Goal: Task Accomplishment & Management: Use online tool/utility

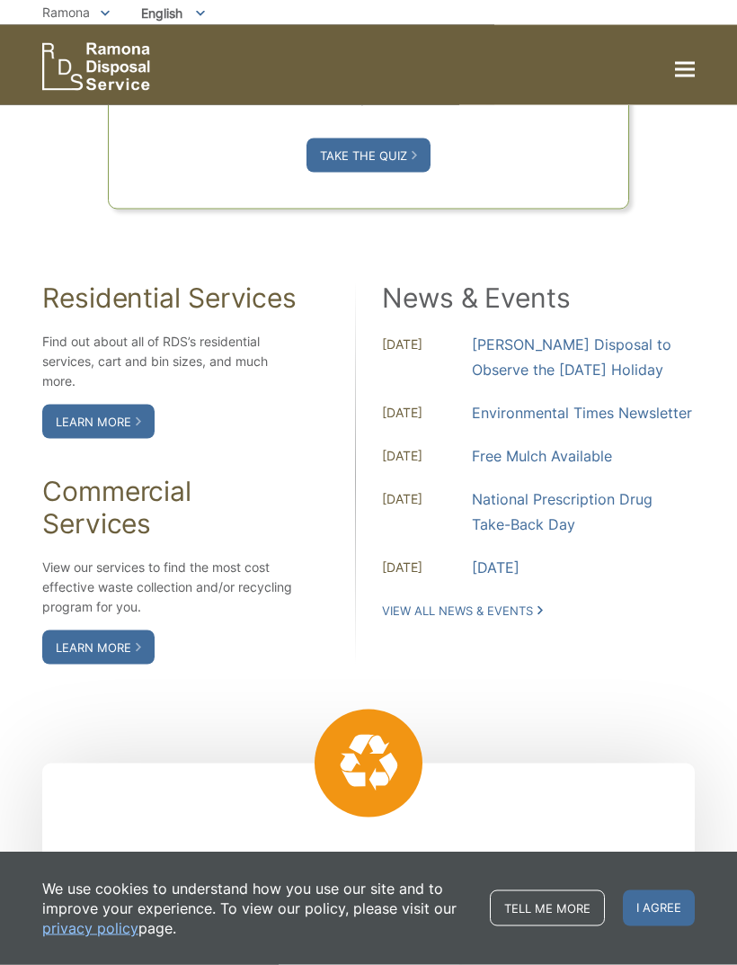
scroll to position [1362, 0]
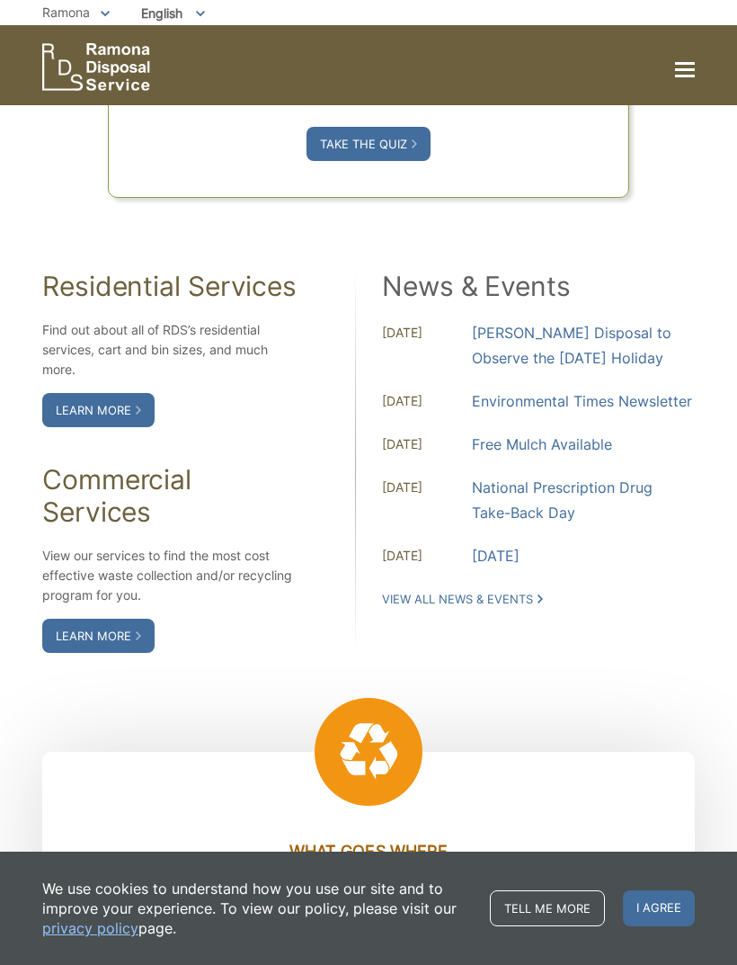
click at [89, 427] on link "Learn More" at bounding box center [98, 410] width 112 height 34
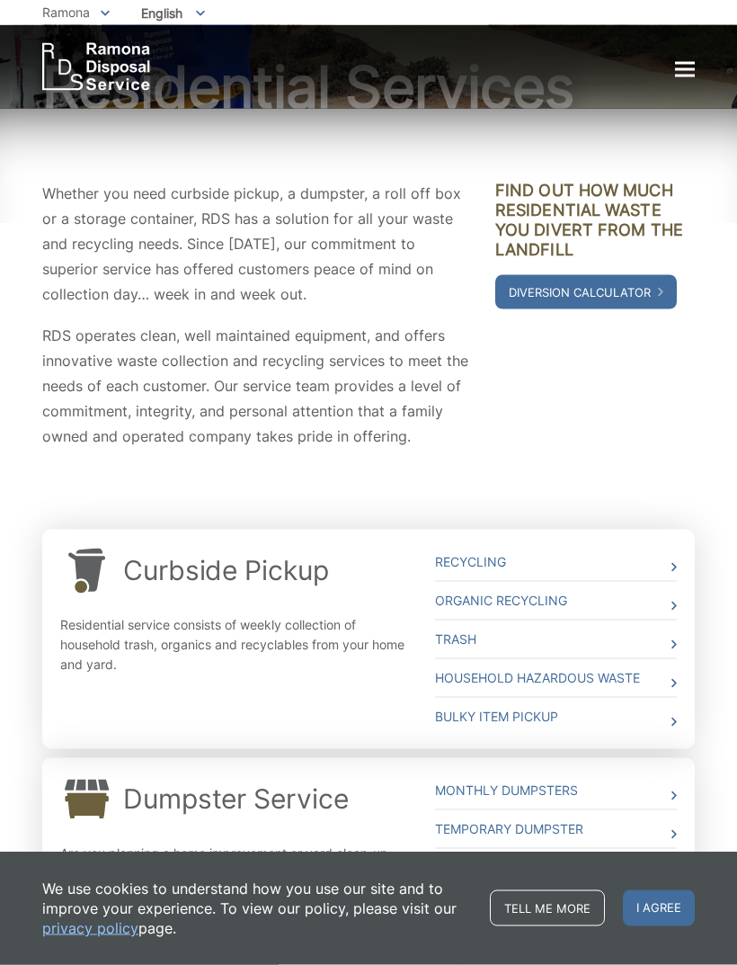
scroll to position [122, 0]
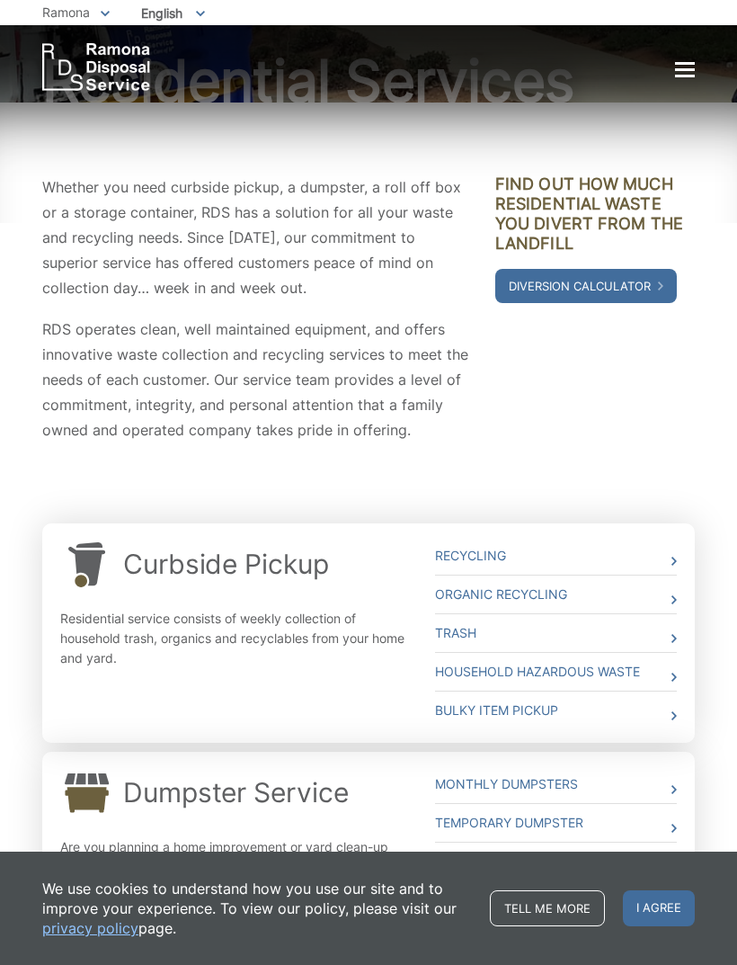
click at [653, 671] on link "Household Hazardous Waste" at bounding box center [556, 672] width 242 height 38
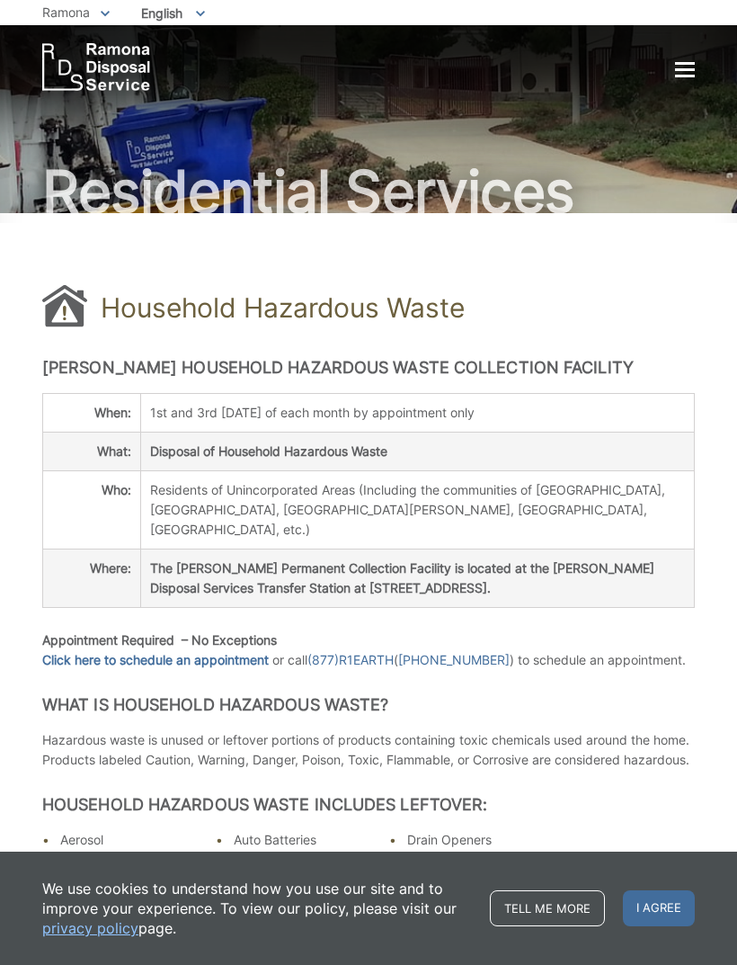
scroll to position [20, 0]
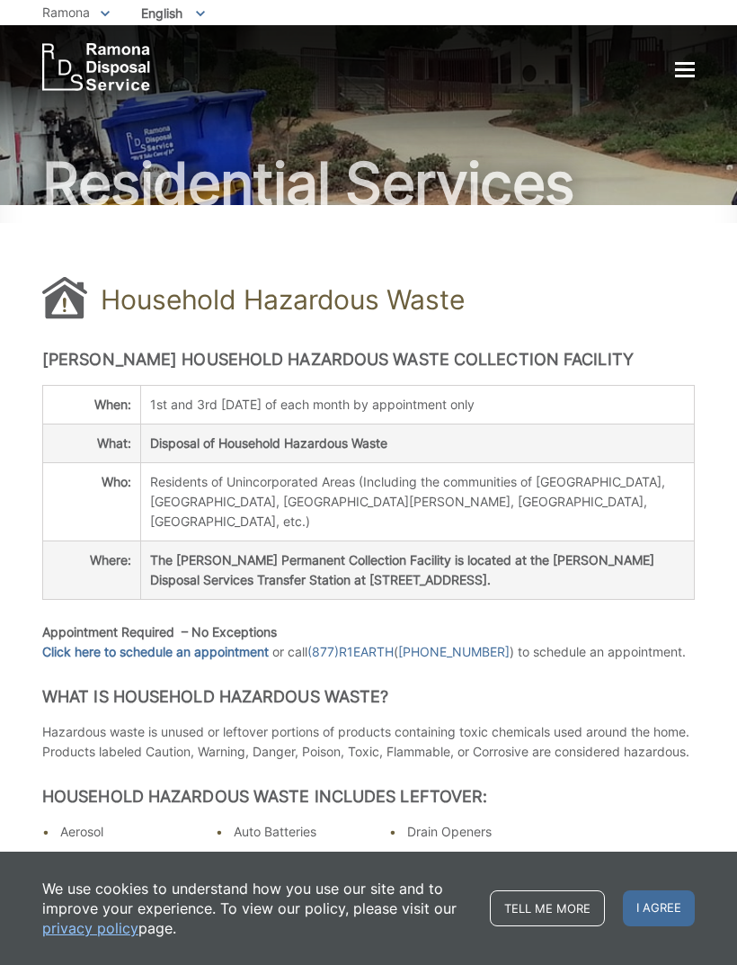
click at [189, 642] on link "Click here to schedule an appointment" at bounding box center [155, 652] width 227 height 20
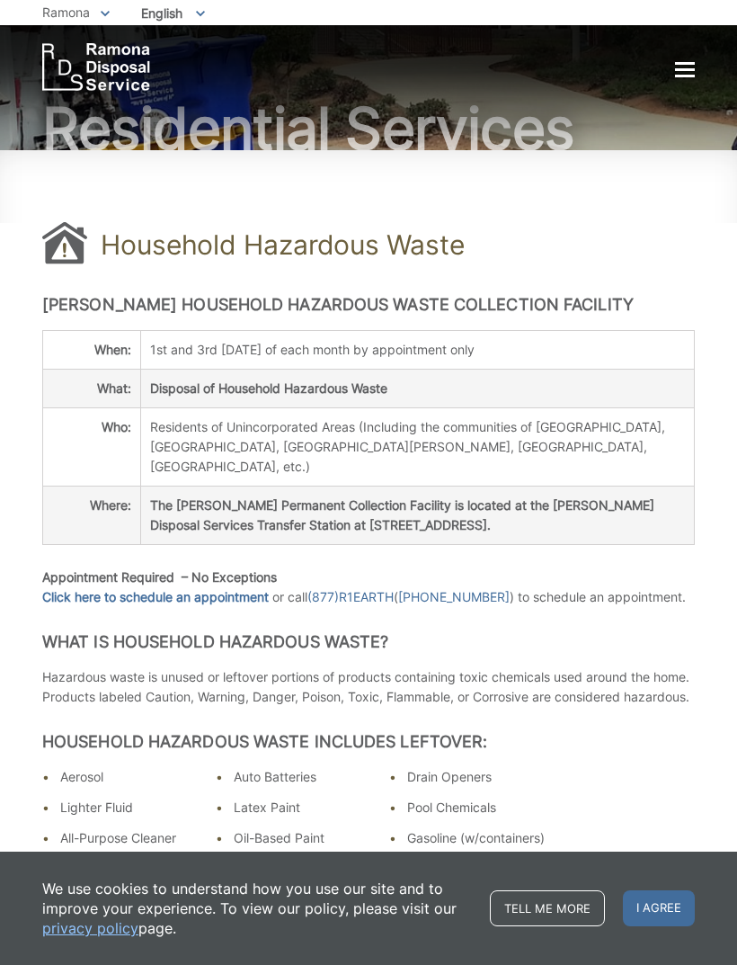
scroll to position [77, 0]
